Goal: Find specific page/section: Find specific page/section

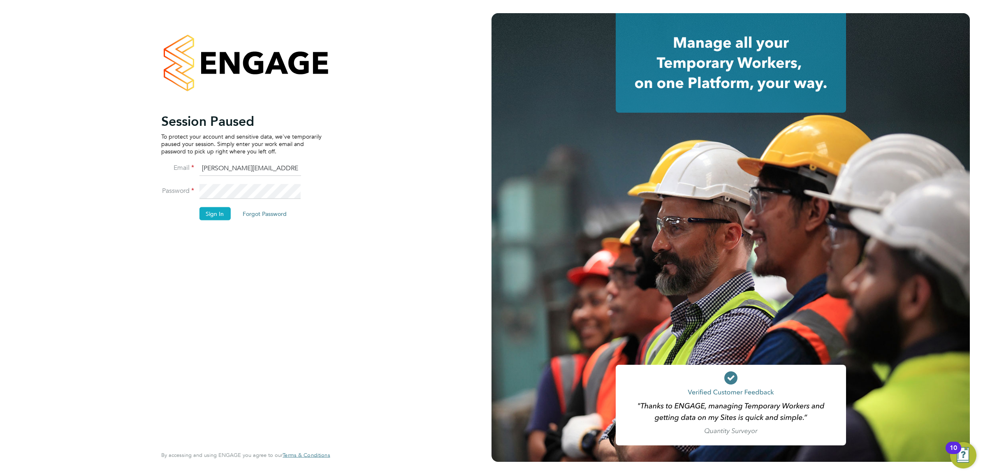
click at [214, 213] on button "Sign In" at bounding box center [214, 213] width 31 height 13
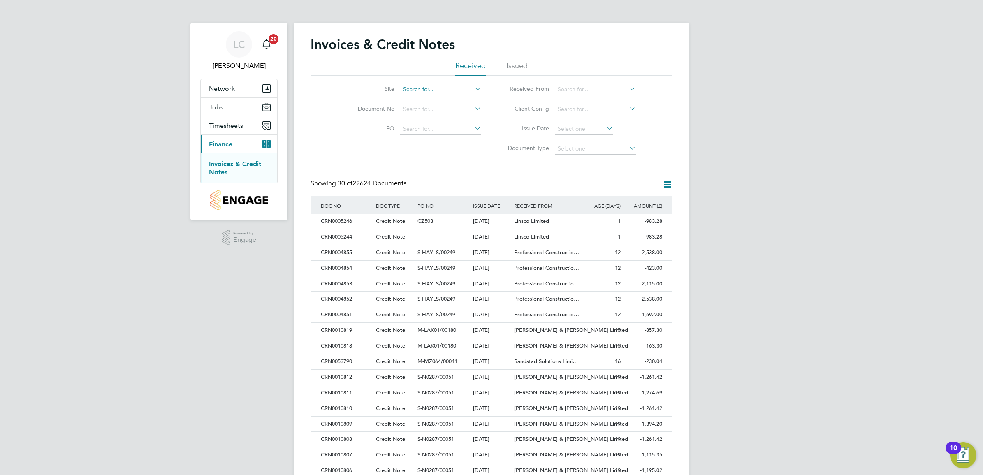
click at [429, 86] on input at bounding box center [440, 90] width 81 height 12
click at [457, 133] on li "Great Haddon 2 (VSEM)" at bounding box center [441, 134] width 82 height 11
type input "Great Haddon 2 (VSEM)"
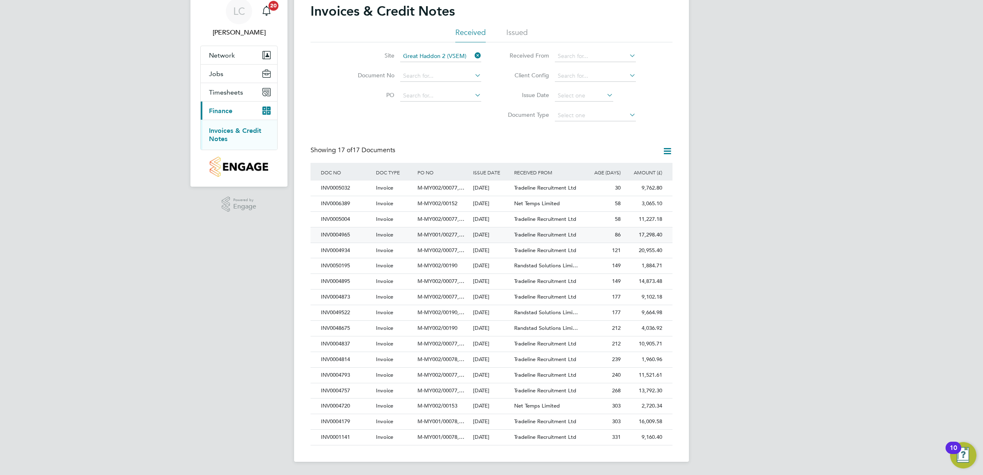
scroll to position [32, 0]
